Goal: Navigation & Orientation: Find specific page/section

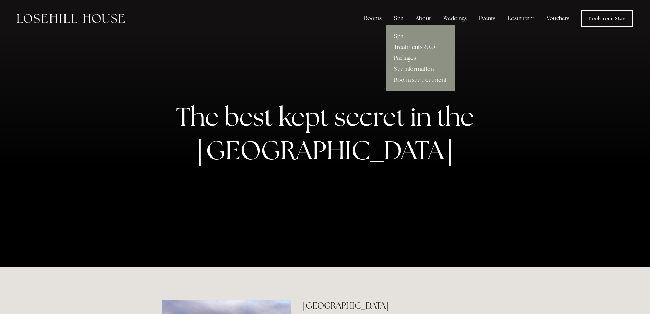
click at [400, 37] on link "Spa" at bounding box center [420, 36] width 69 height 11
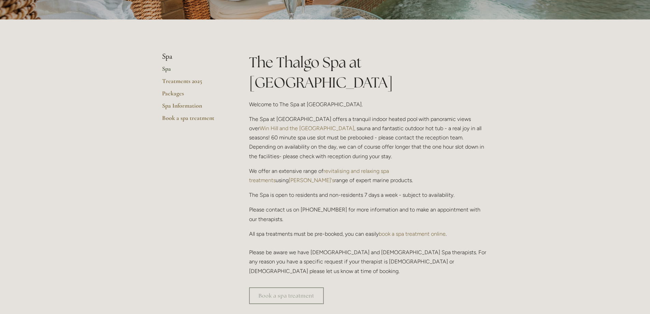
scroll to position [102, 0]
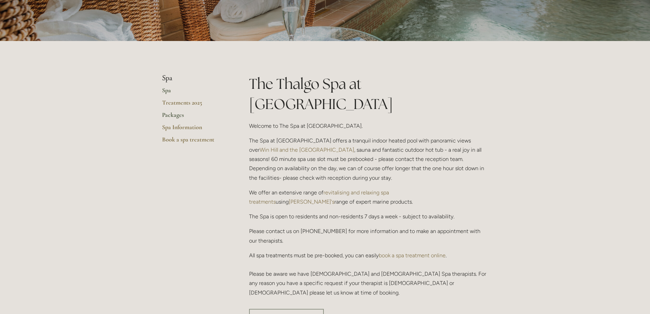
click at [172, 115] on link "Packages" at bounding box center [194, 117] width 65 height 12
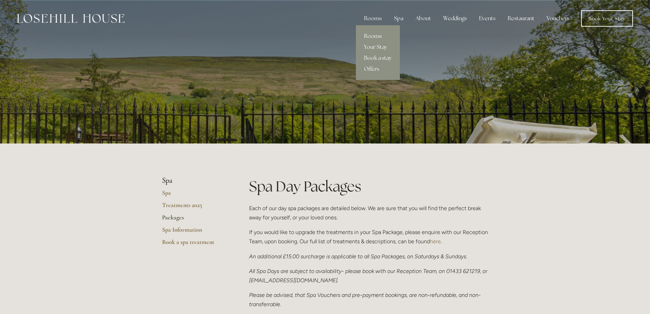
click at [373, 35] on link "Rooms" at bounding box center [378, 36] width 44 height 11
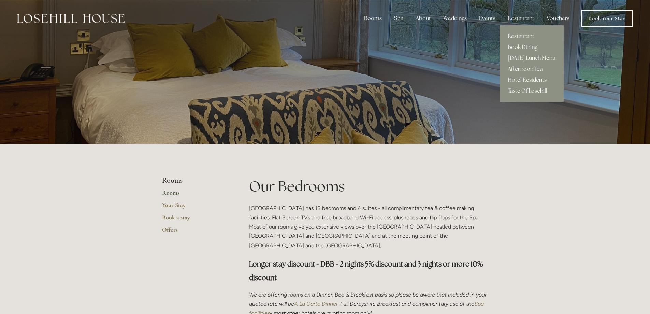
click at [519, 33] on link "Restaurant" at bounding box center [532, 36] width 64 height 11
